Goal: Task Accomplishment & Management: Complete application form

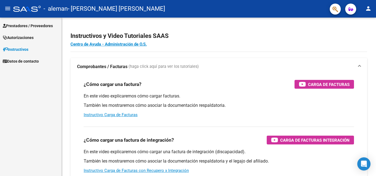
click at [25, 26] on span "Prestadores / Proveedores" at bounding box center [28, 26] width 50 height 6
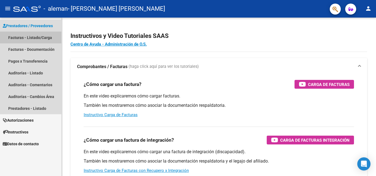
click at [38, 39] on link "Facturas - Listado/Carga" at bounding box center [30, 38] width 61 height 12
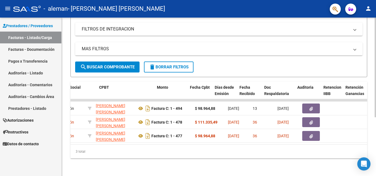
scroll to position [0, 169]
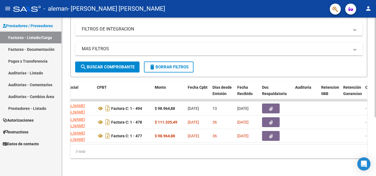
drag, startPoint x: 154, startPoint y: 140, endPoint x: 157, endPoint y: 141, distance: 2.9
click at [157, 141] on datatable-body "822 Integración [PERSON_NAME][GEOGRAPHIC_DATA] [PERSON_NAME] 27407948381 Factur…" at bounding box center [218, 121] width 297 height 45
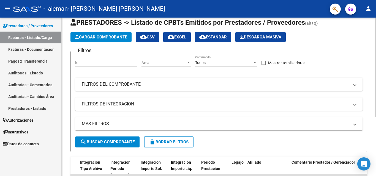
scroll to position [11, 0]
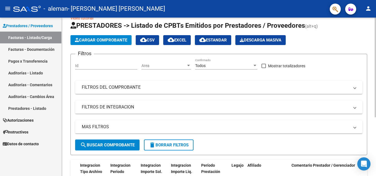
click at [98, 41] on span "Cargar Comprobante" at bounding box center [101, 40] width 52 height 5
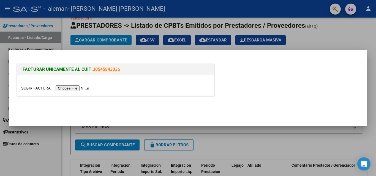
click at [81, 86] on input "file" at bounding box center [56, 89] width 70 height 6
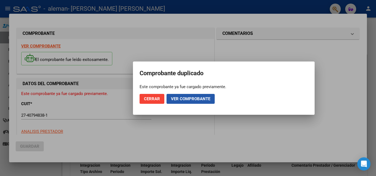
click at [188, 100] on span "Ver comprobante" at bounding box center [190, 99] width 39 height 5
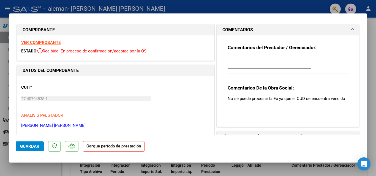
scroll to position [0, 0]
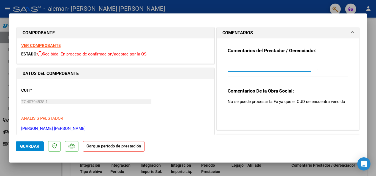
click at [274, 66] on textarea at bounding box center [273, 65] width 91 height 11
click at [1, 56] on div at bounding box center [188, 88] width 376 height 176
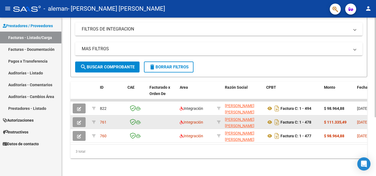
click at [84, 118] on button "button" at bounding box center [79, 123] width 13 height 10
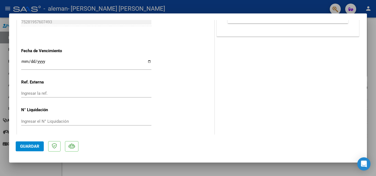
scroll to position [358, 0]
click at [372, 77] on div at bounding box center [188, 88] width 376 height 176
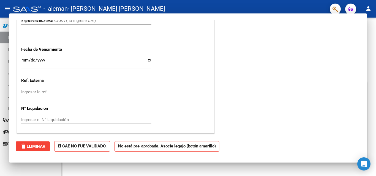
type input "$ 0,00"
